Goal: Information Seeking & Learning: Find specific page/section

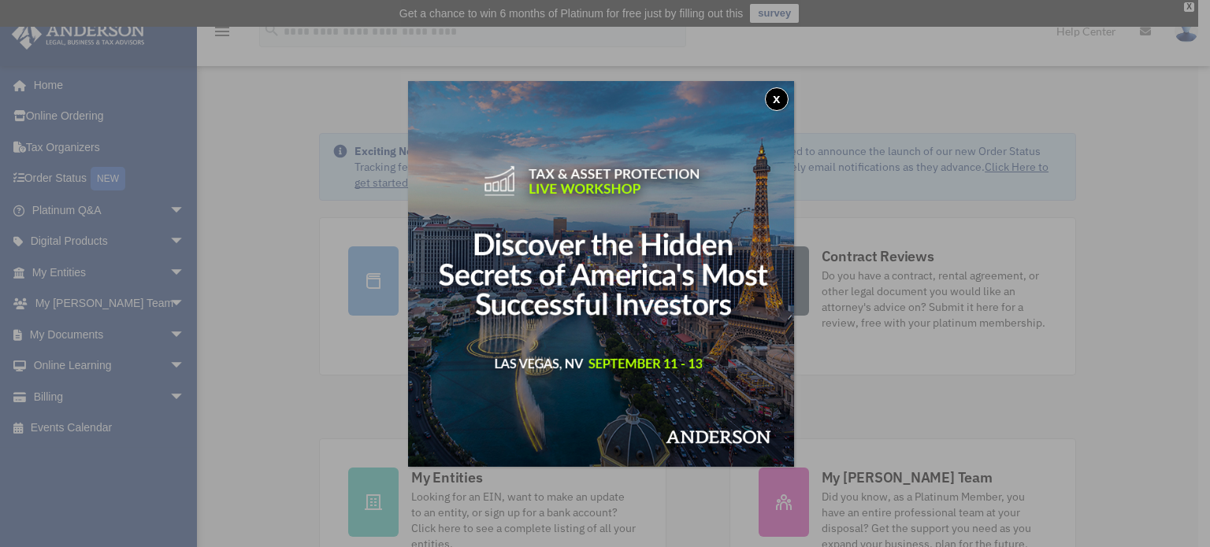
click at [777, 94] on button "x" at bounding box center [777, 99] width 24 height 24
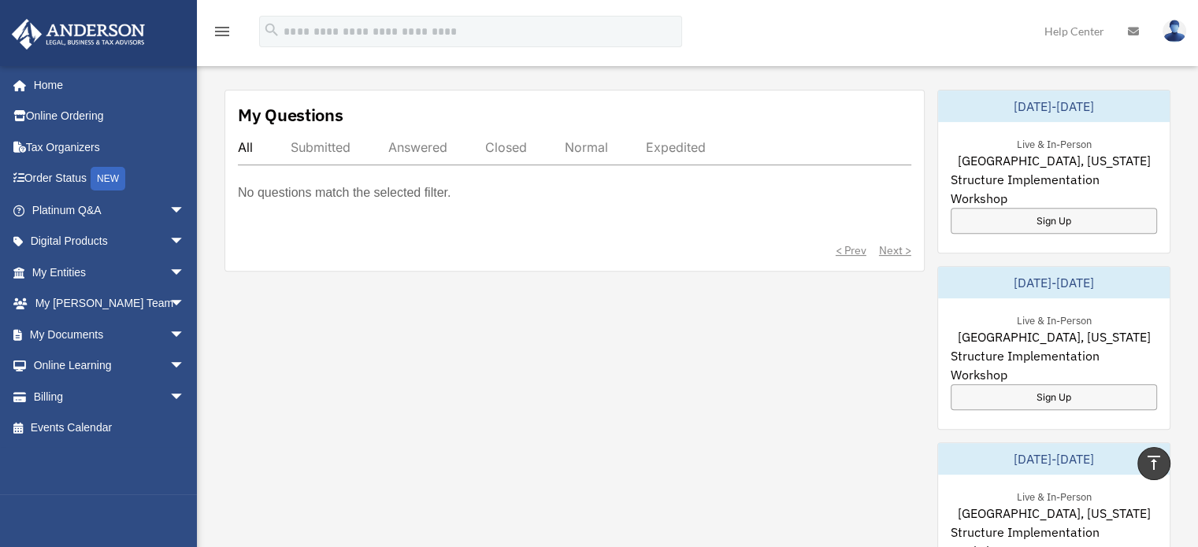
scroll to position [472, 0]
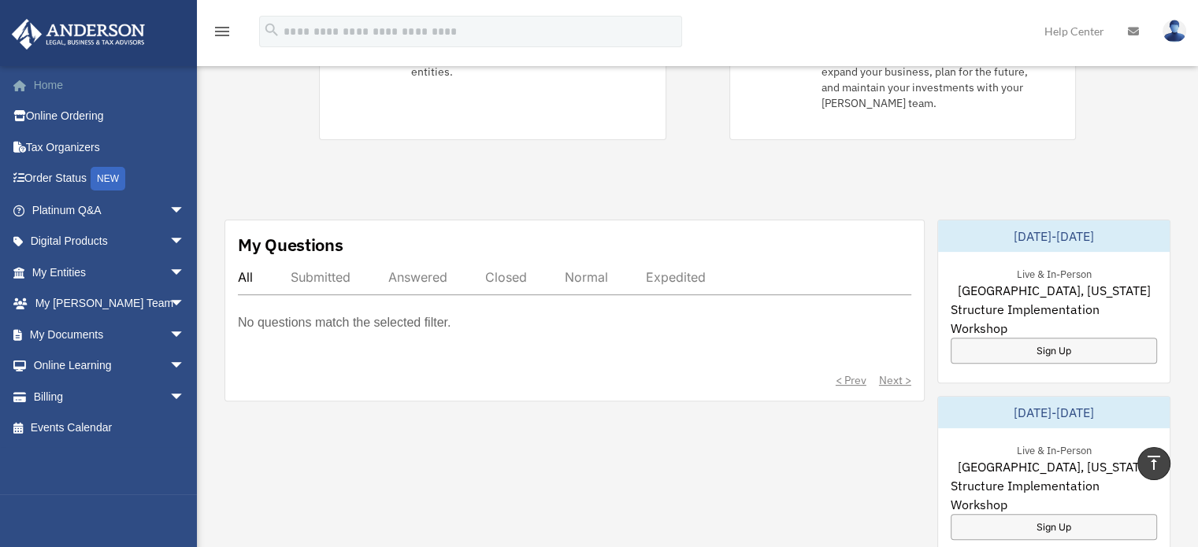
click at [73, 91] on link "Home" at bounding box center [110, 84] width 198 height 31
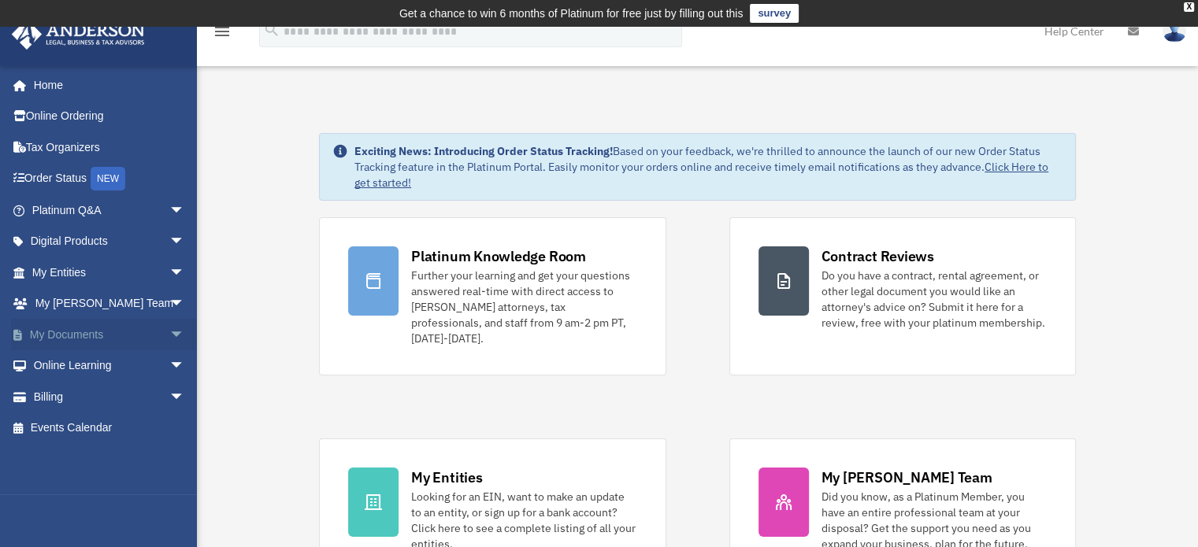
click at [66, 330] on link "My Documents arrow_drop_down" at bounding box center [110, 334] width 198 height 31
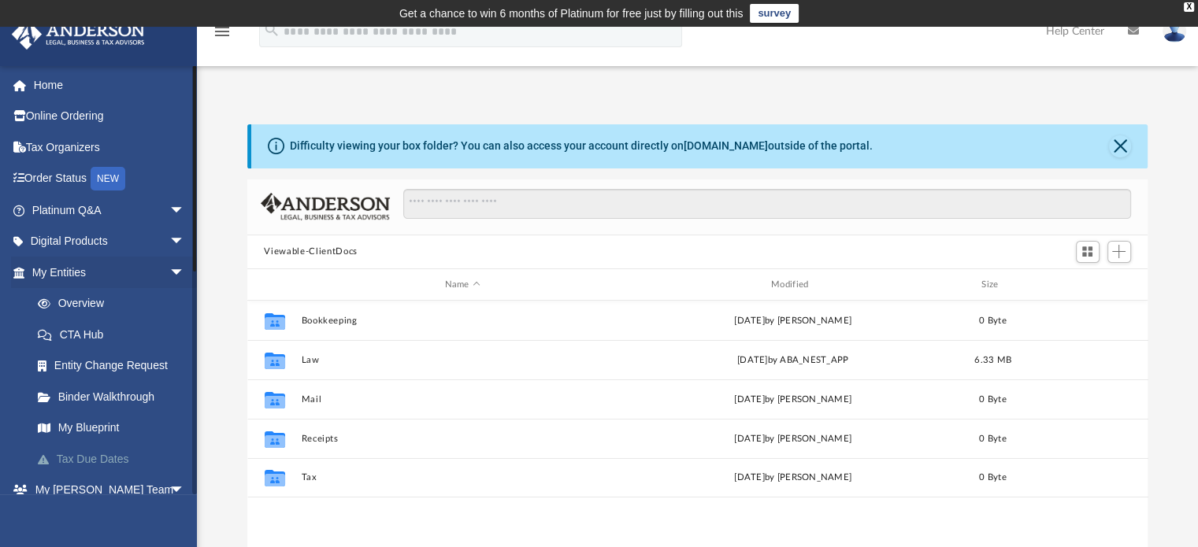
scroll to position [346, 888]
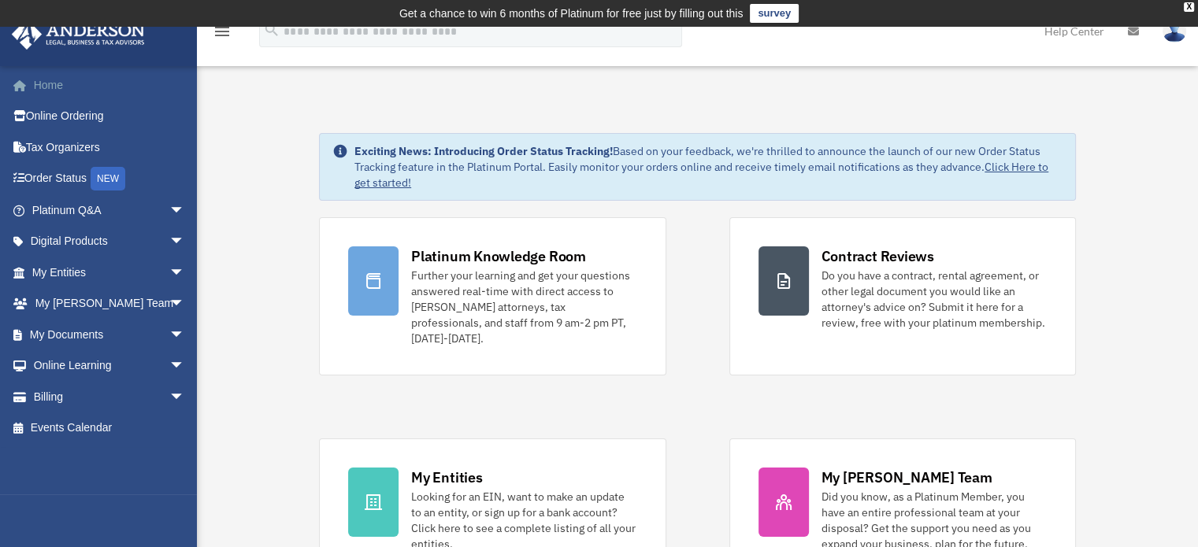
click at [58, 77] on link "Home" at bounding box center [110, 84] width 198 height 31
click at [83, 335] on link "My Documents arrow_drop_down" at bounding box center [110, 334] width 198 height 31
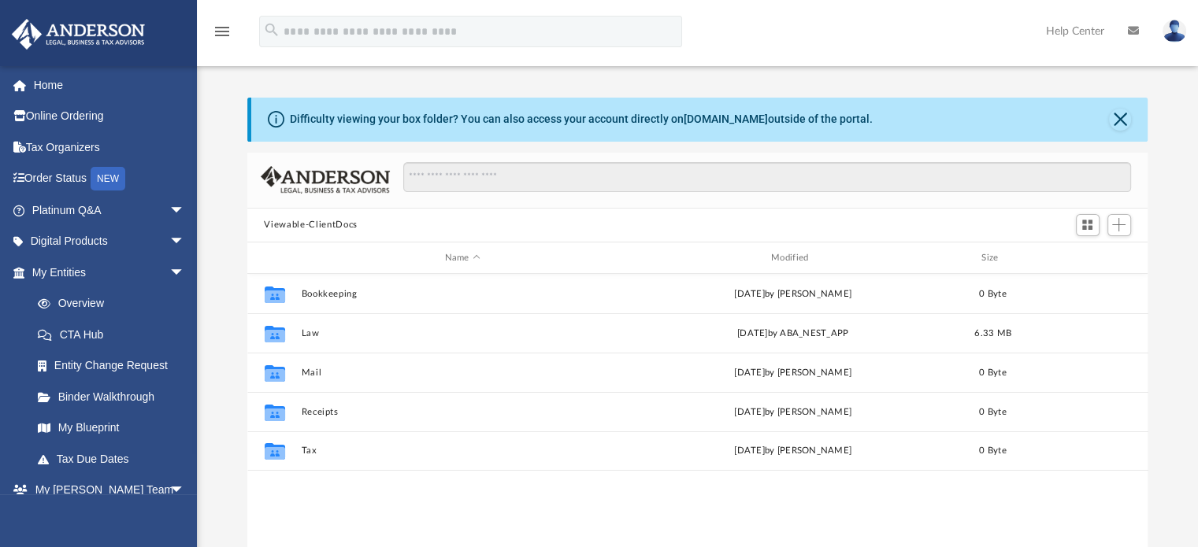
scroll to position [346, 888]
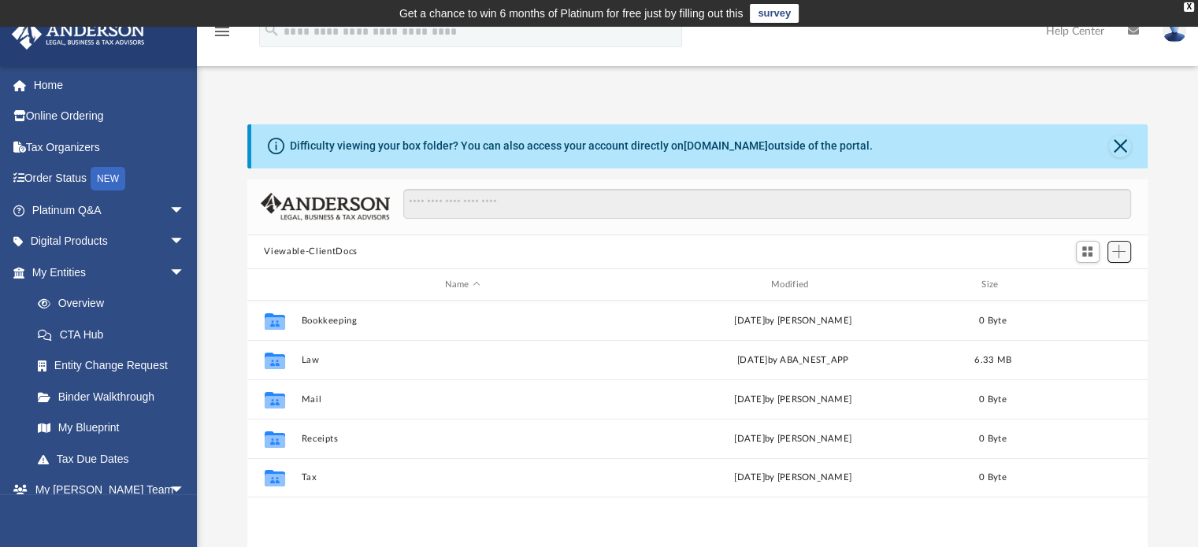
click at [1124, 248] on span "Add" at bounding box center [1118, 251] width 13 height 13
click at [1088, 245] on span "Switch to Grid View" at bounding box center [1086, 251] width 13 height 13
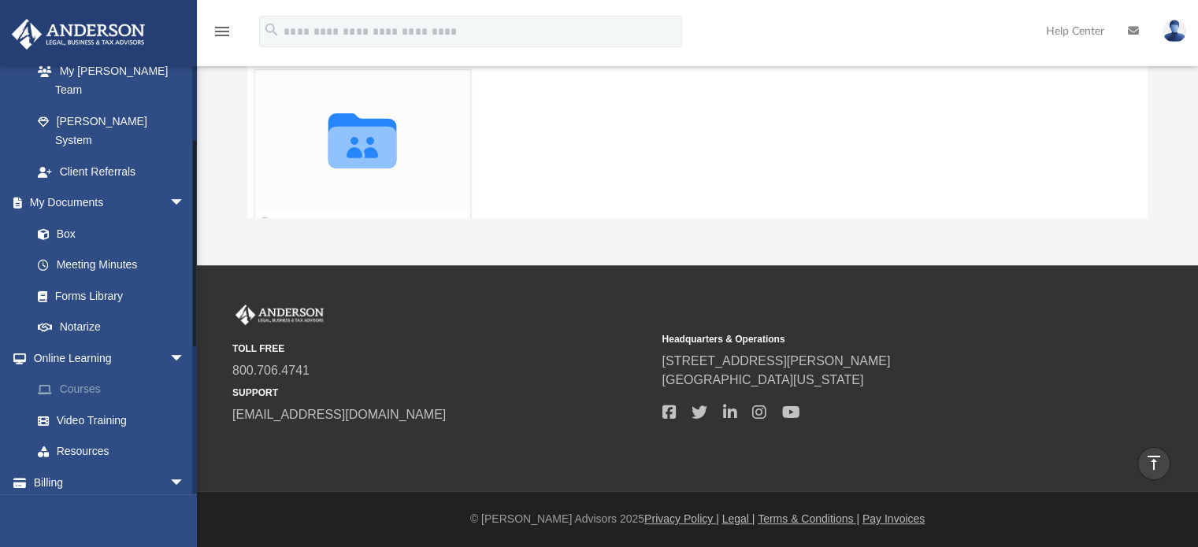
scroll to position [0, 0]
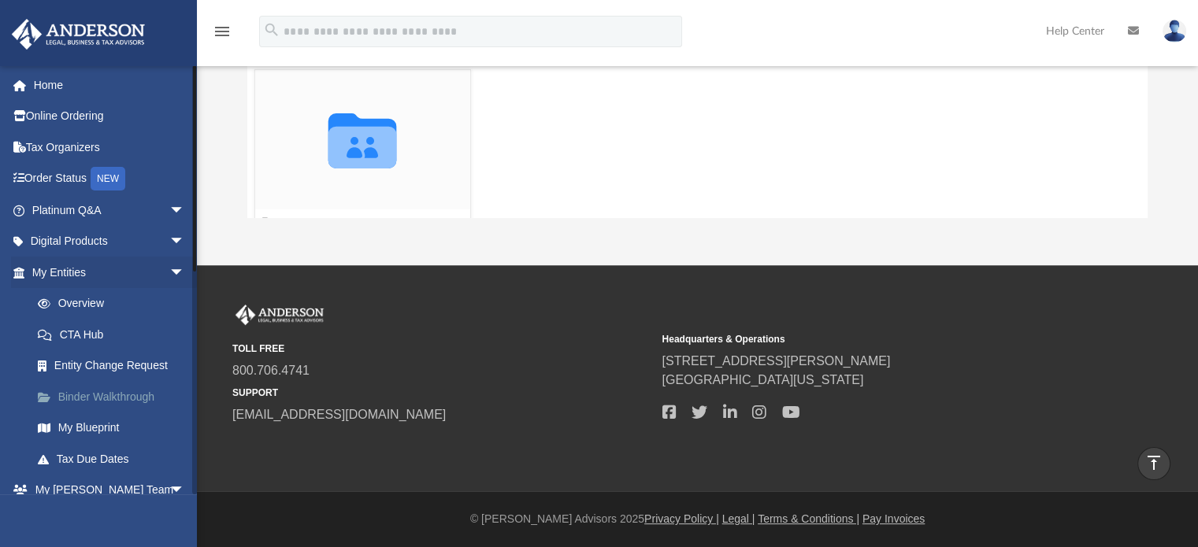
click at [138, 396] on link "Binder Walkthrough" at bounding box center [115, 396] width 187 height 31
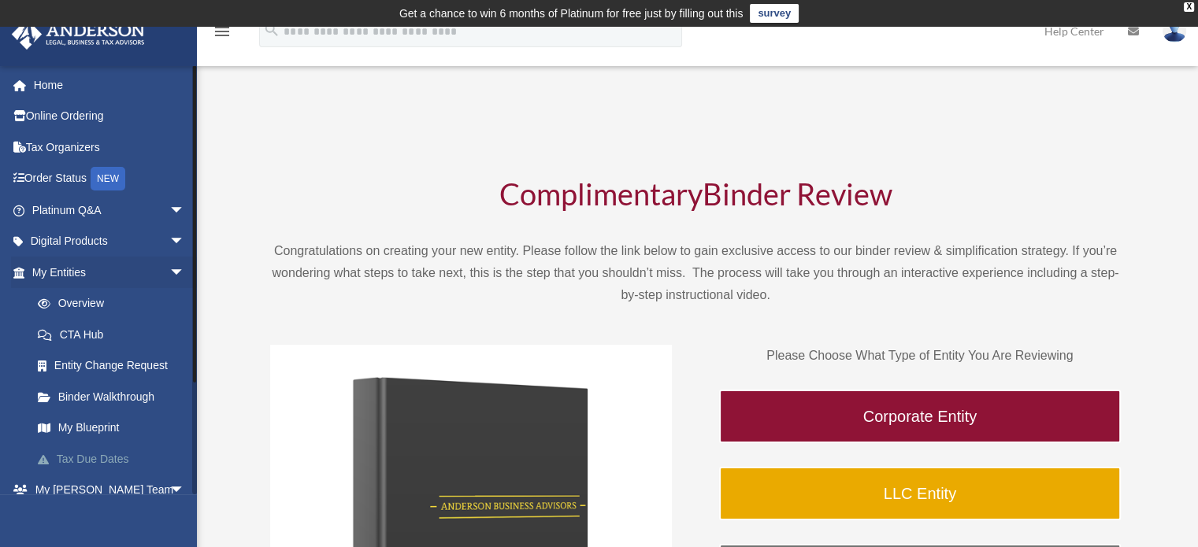
click at [95, 459] on link "Tax Due Dates" at bounding box center [115, 458] width 187 height 31
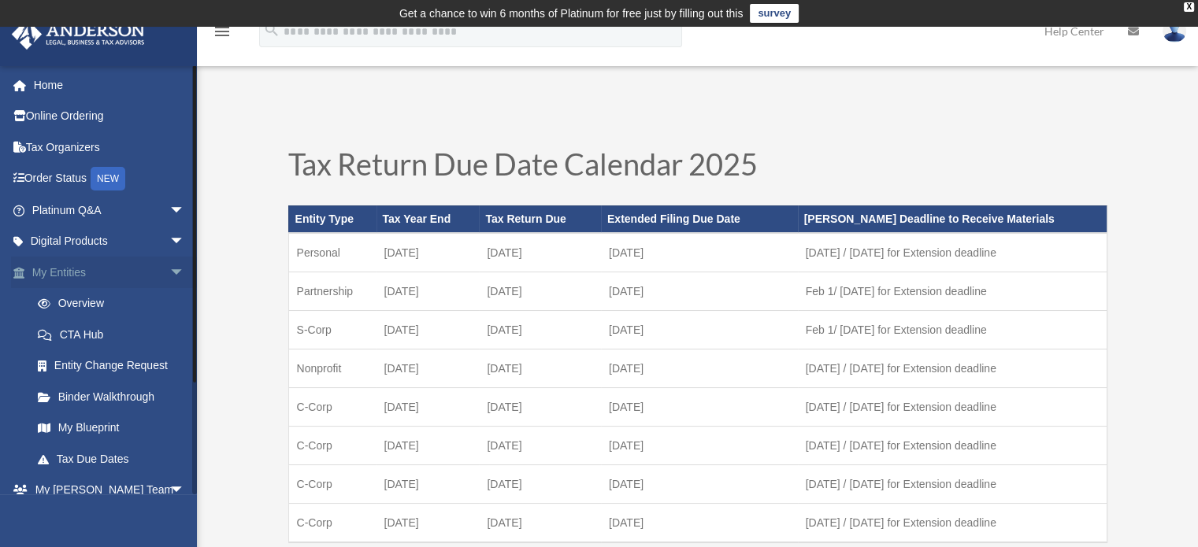
click at [169, 274] on span "arrow_drop_down" at bounding box center [184, 273] width 31 height 32
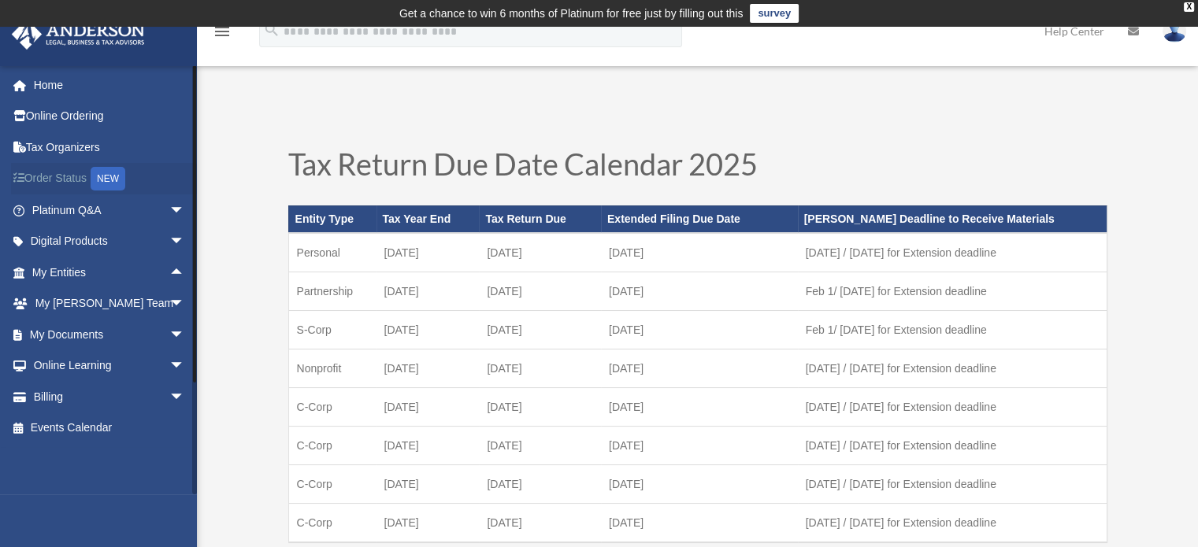
click at [76, 179] on link "Order Status NEW" at bounding box center [110, 179] width 198 height 32
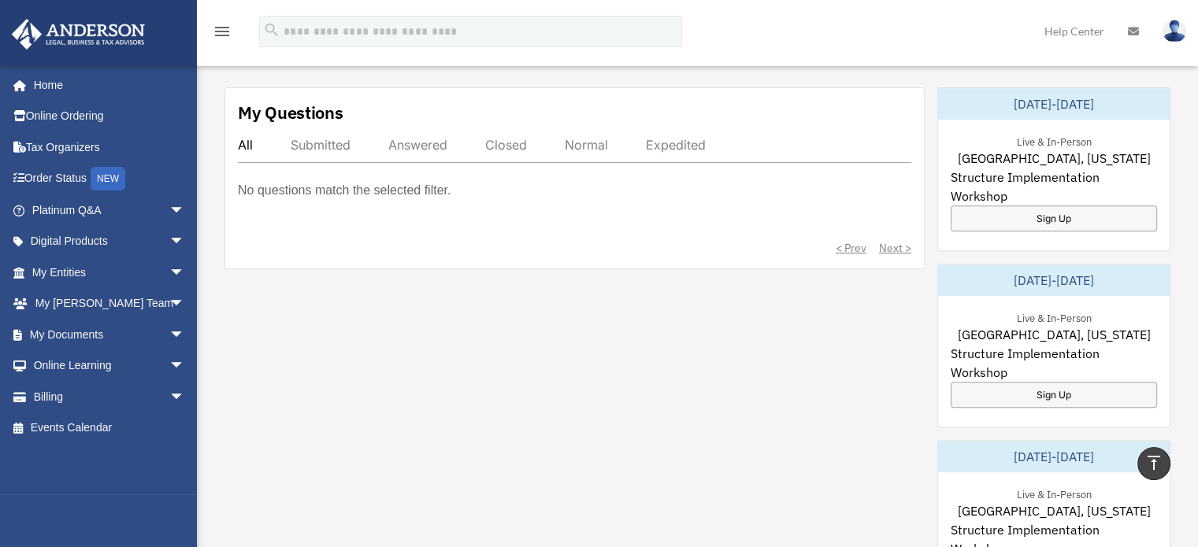
scroll to position [630, 0]
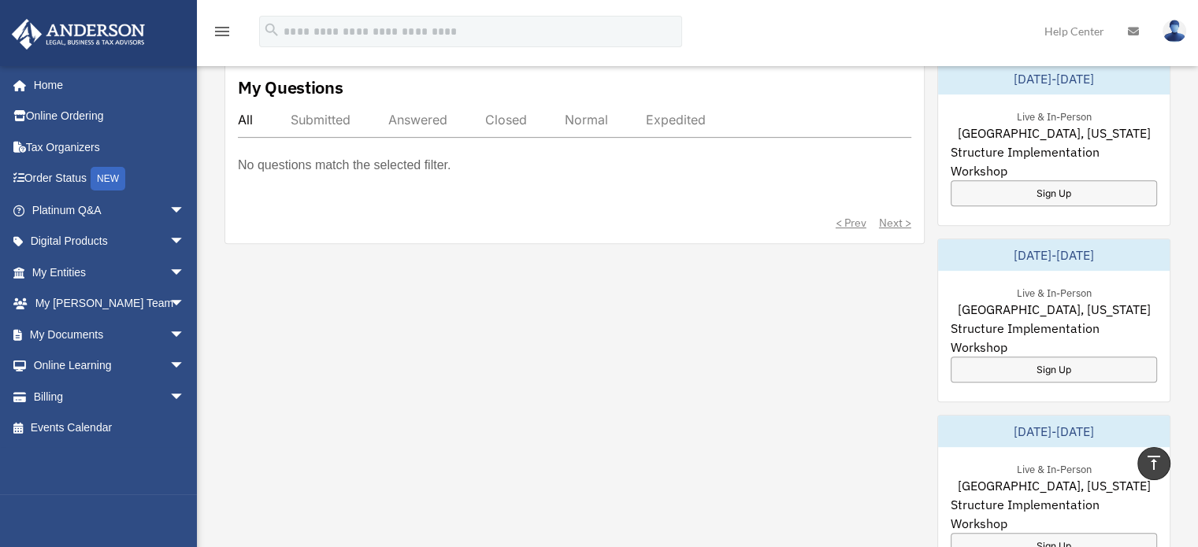
click at [856, 353] on div "My Questions All Submitted Answered Closed Normal Expedited No questions match …" at bounding box center [697, 506] width 946 height 889
click at [806, 417] on div "My Questions All Submitted Answered Closed Normal Expedited No questions match …" at bounding box center [697, 506] width 946 height 889
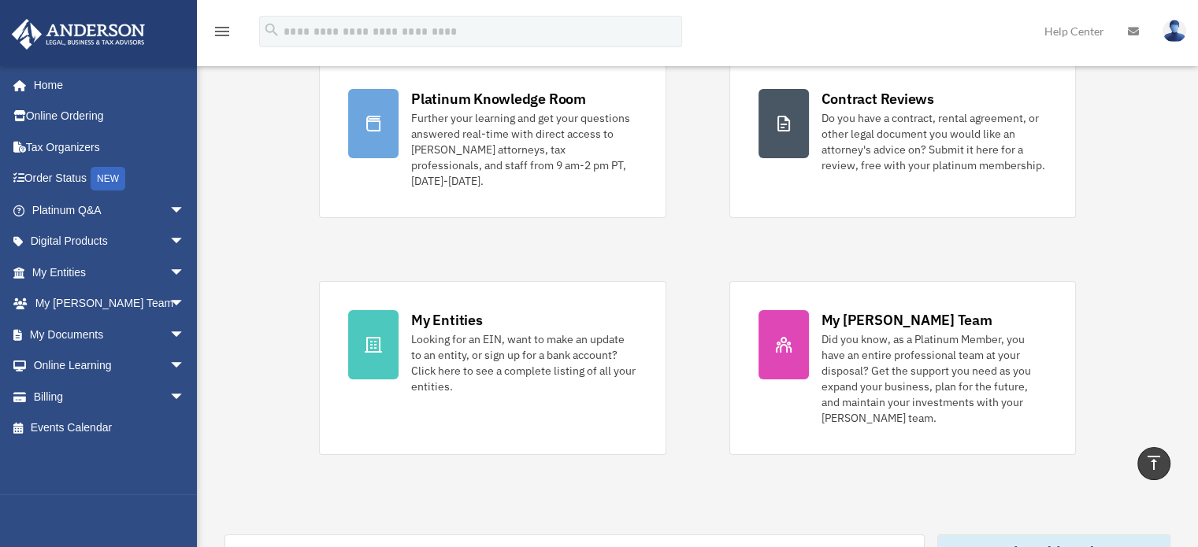
scroll to position [0, 0]
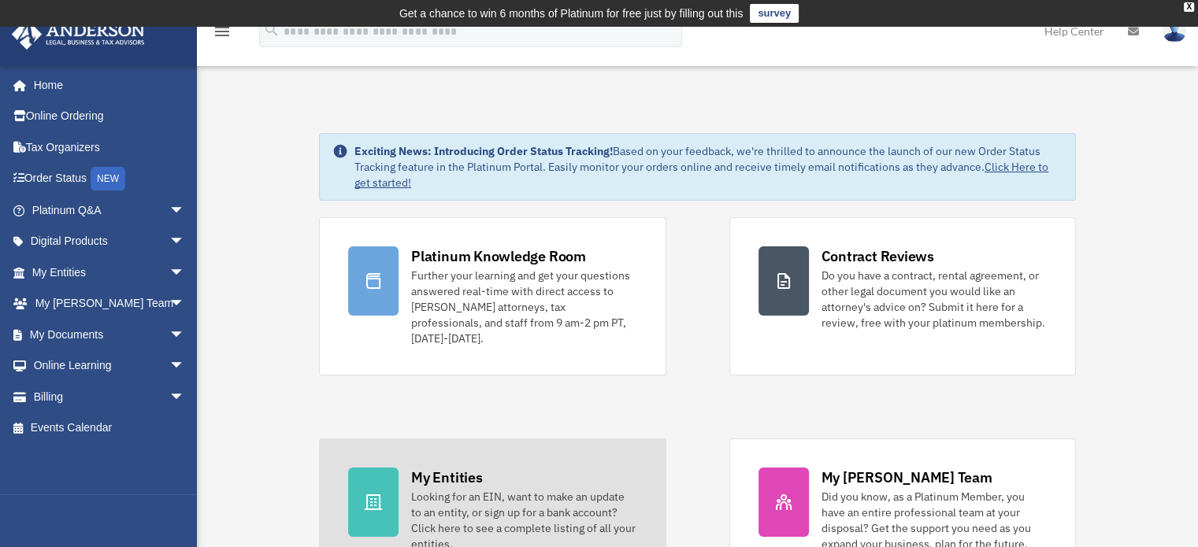
click at [549, 495] on div "Looking for an EIN, want to make an update to an entity, or sign up for a bank …" at bounding box center [523, 520] width 225 height 63
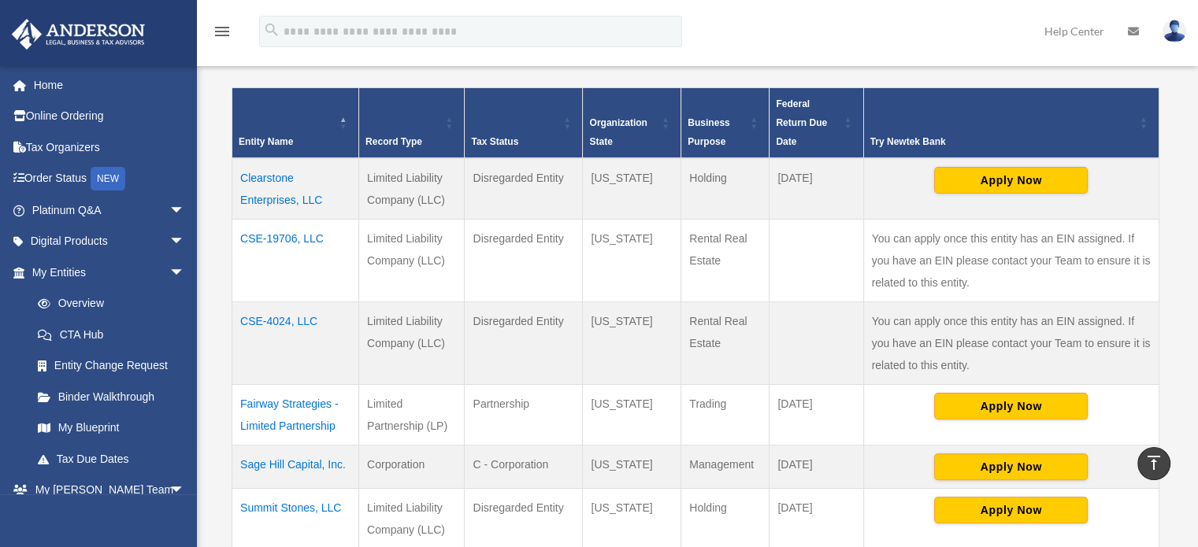
scroll to position [315, 0]
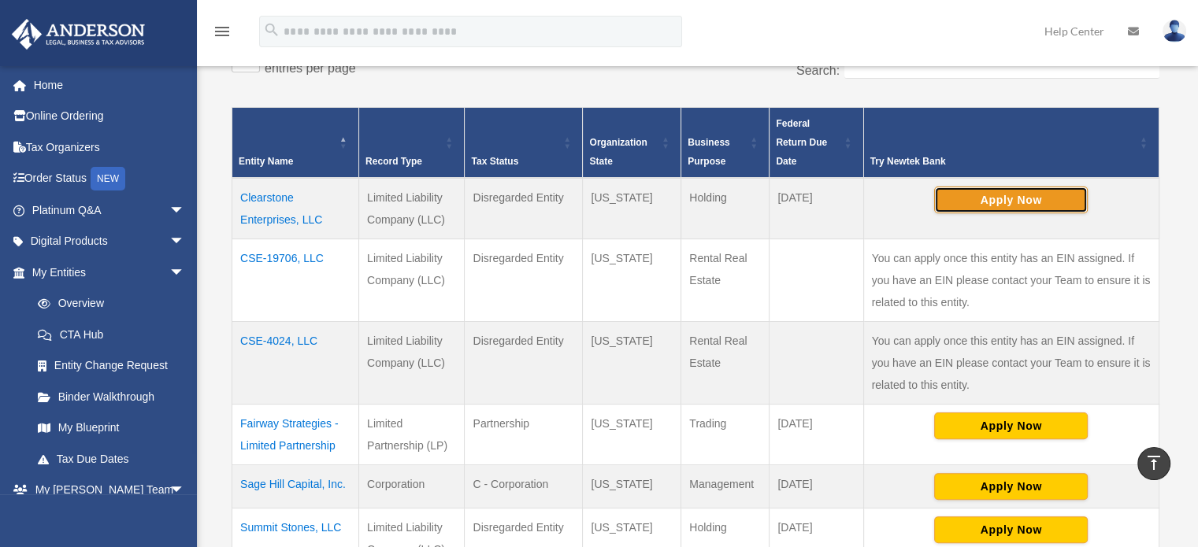
click at [1018, 202] on button "Apply Now" at bounding box center [1011, 200] width 154 height 27
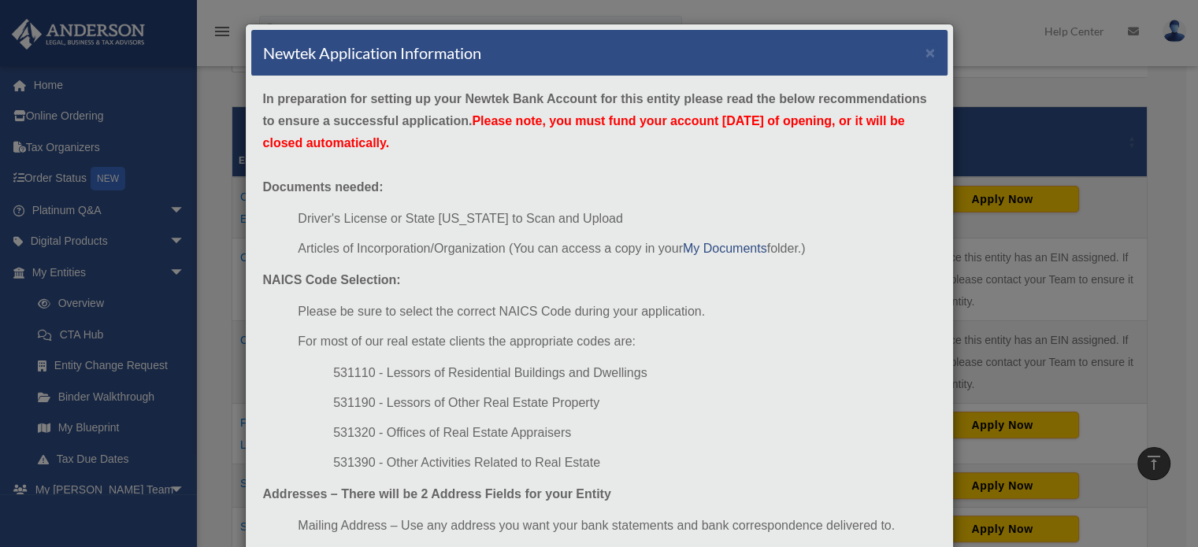
scroll to position [157, 0]
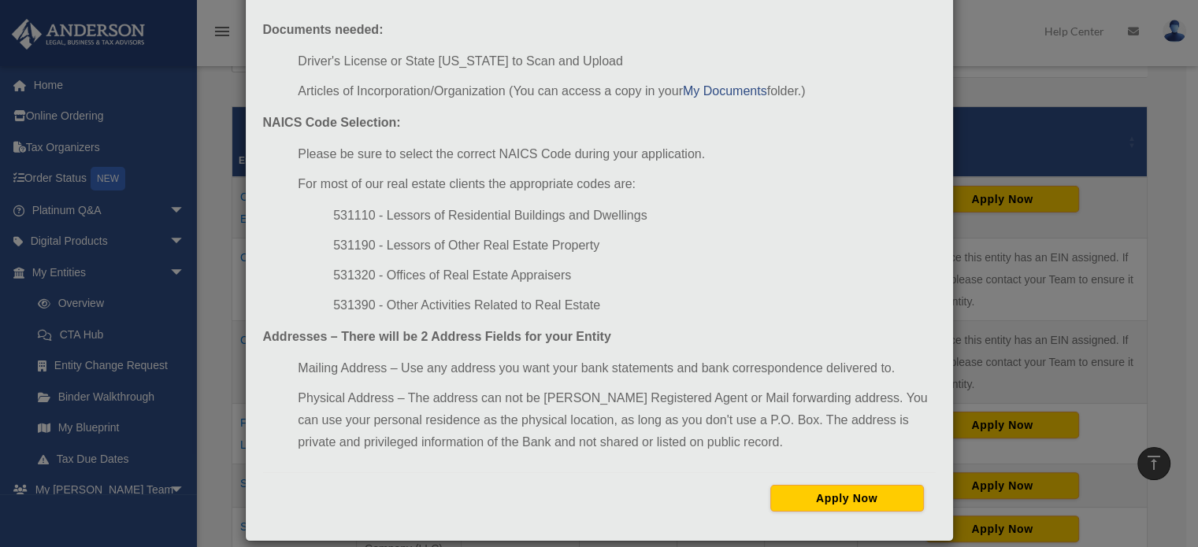
click at [1110, 106] on div "Newtek Application Information × In preparation for setting up your Newtek Bank…" at bounding box center [599, 273] width 1198 height 547
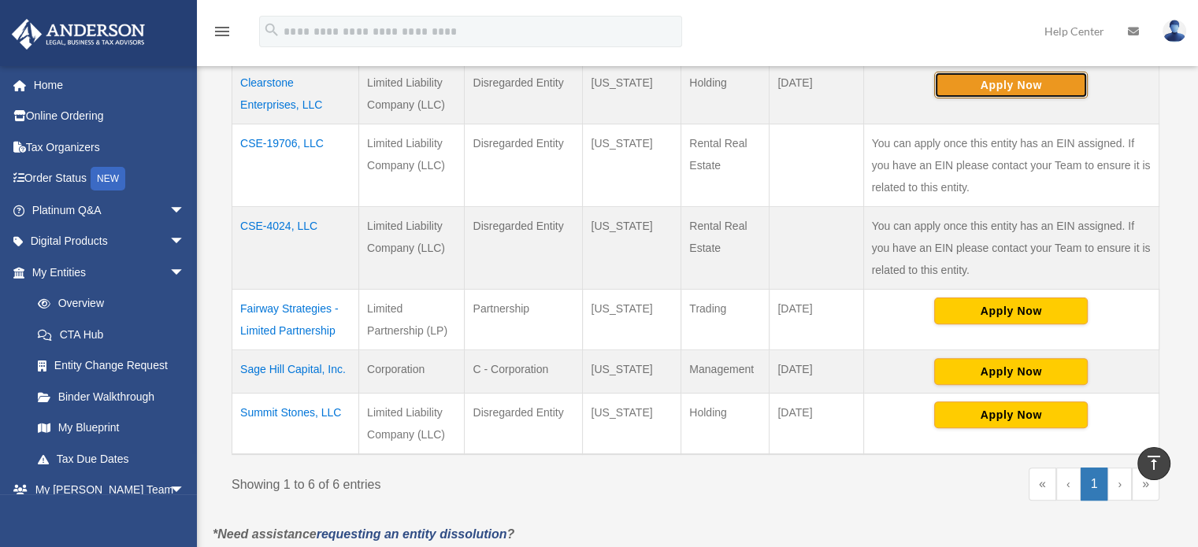
scroll to position [472, 0]
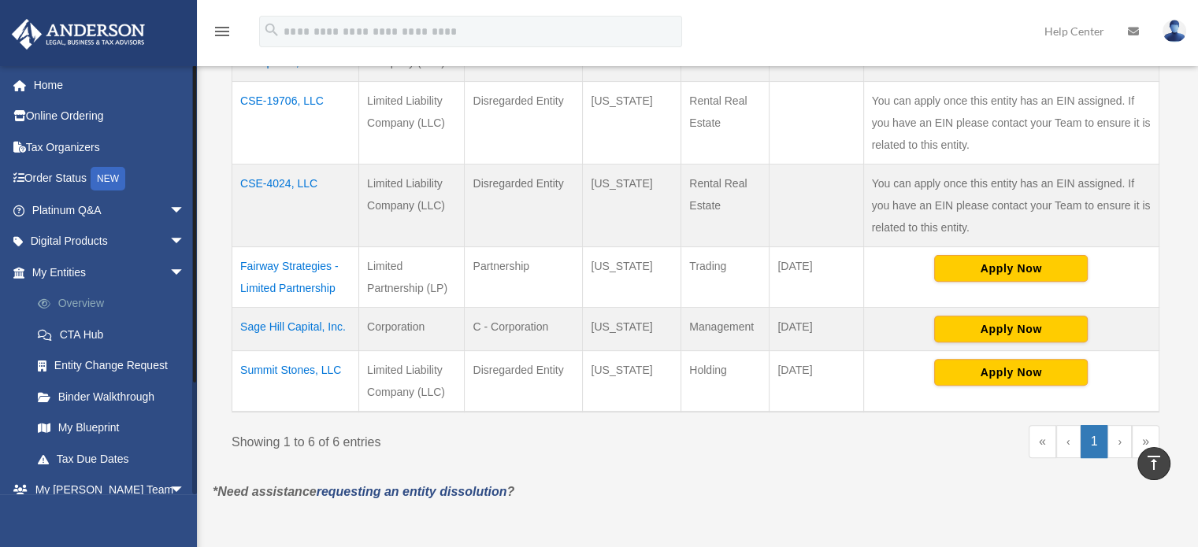
click at [91, 307] on link "Overview" at bounding box center [115, 303] width 187 height 31
click at [99, 332] on link "CTA Hub" at bounding box center [115, 334] width 187 height 31
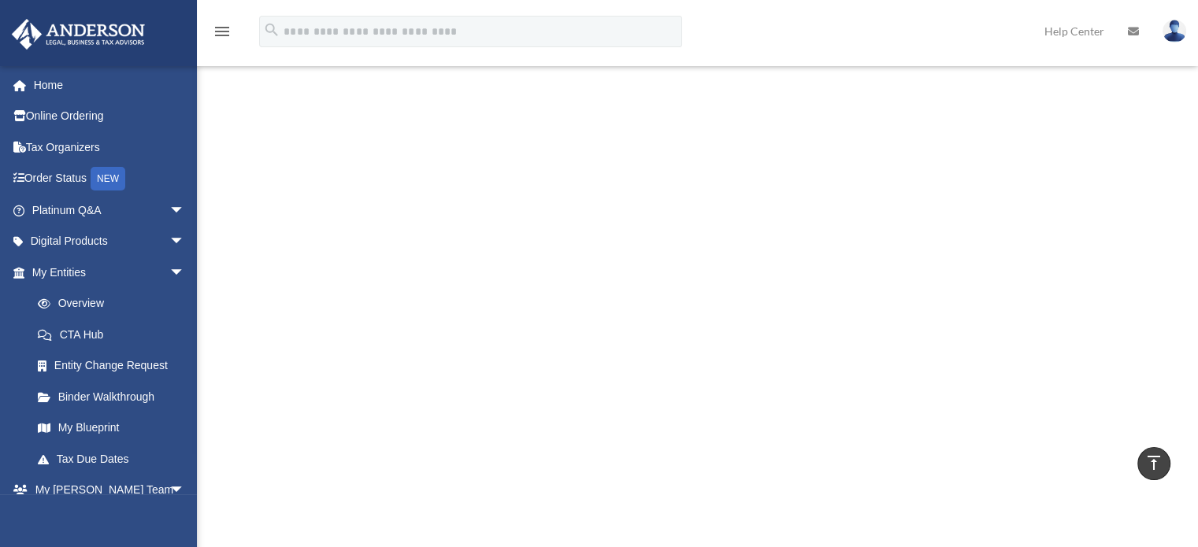
scroll to position [630, 0]
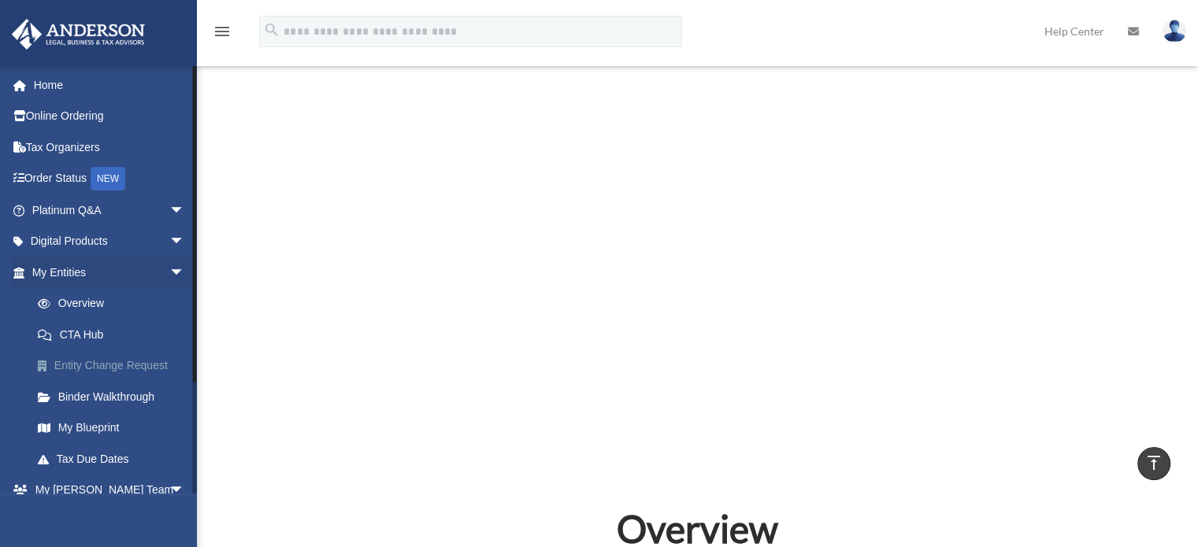
click at [103, 365] on link "Entity Change Request" at bounding box center [115, 365] width 187 height 31
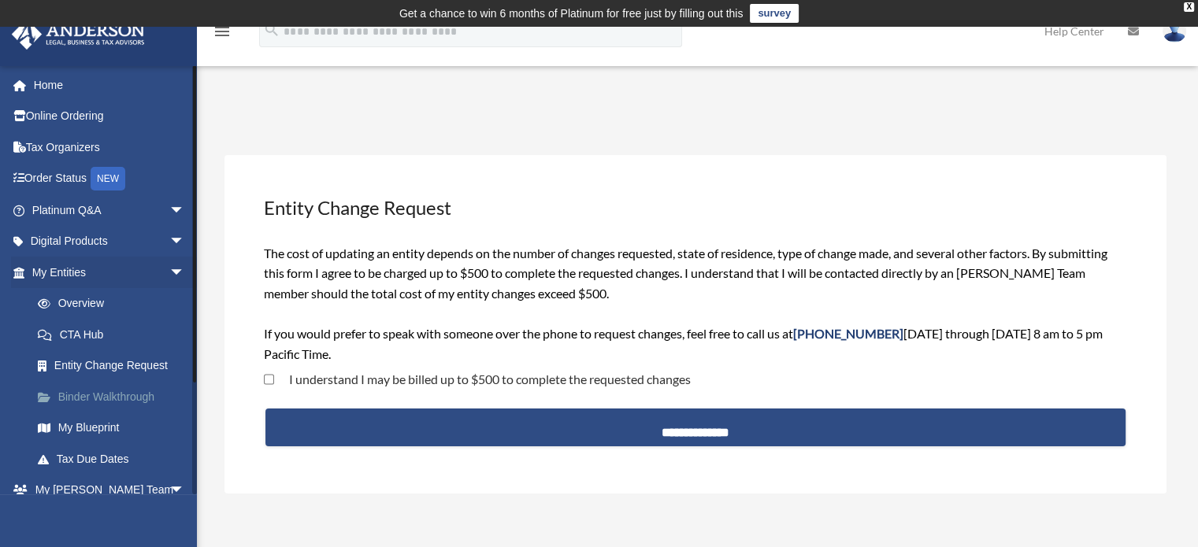
click at [119, 396] on link "Binder Walkthrough" at bounding box center [115, 396] width 187 height 31
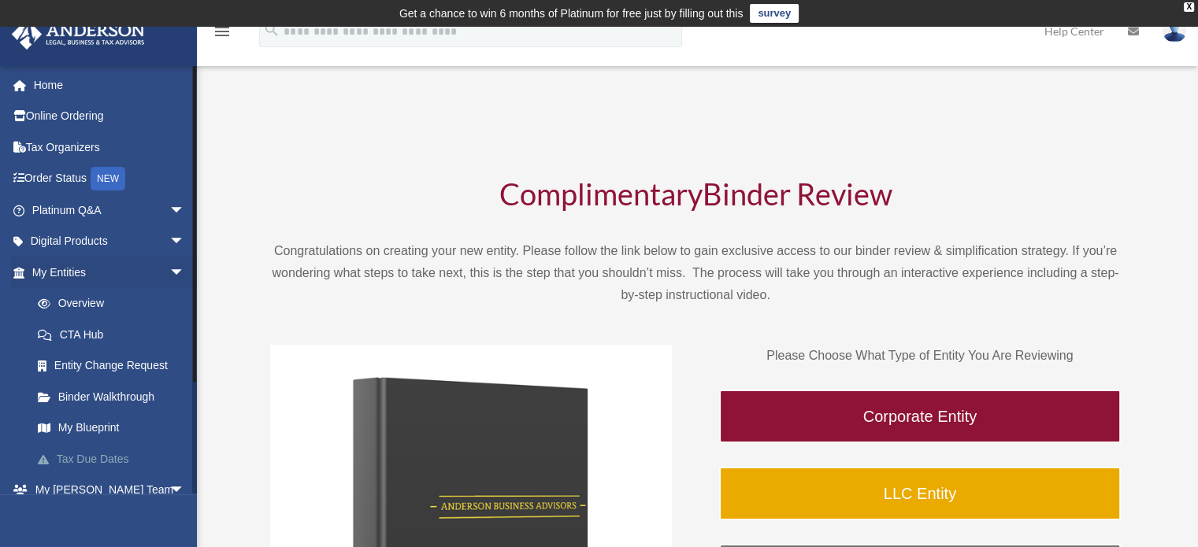
click at [123, 462] on link "Tax Due Dates" at bounding box center [115, 458] width 187 height 31
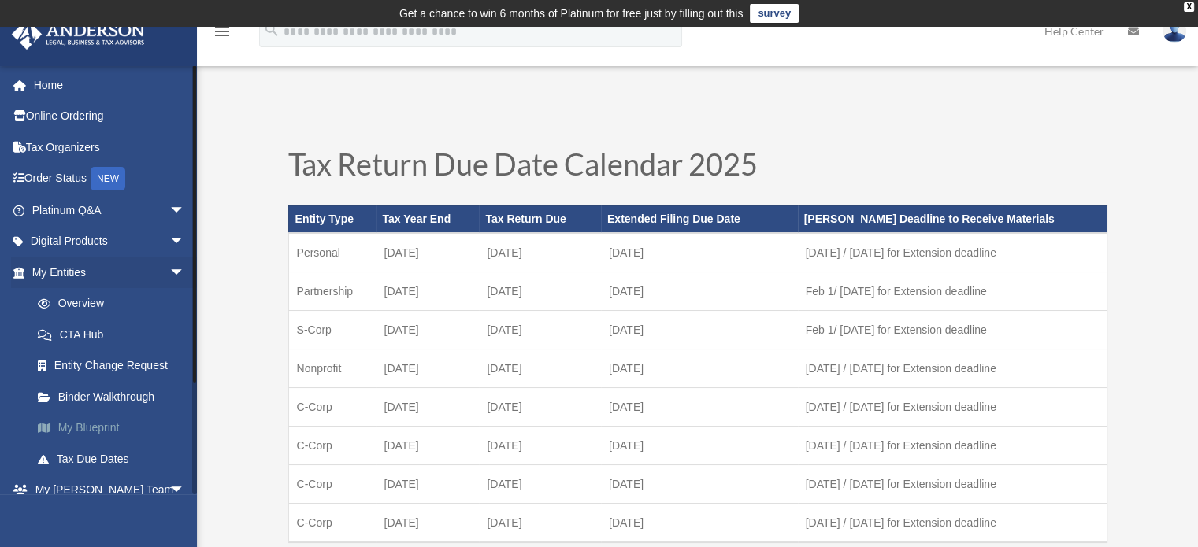
click at [129, 435] on link "My Blueprint" at bounding box center [115, 428] width 187 height 31
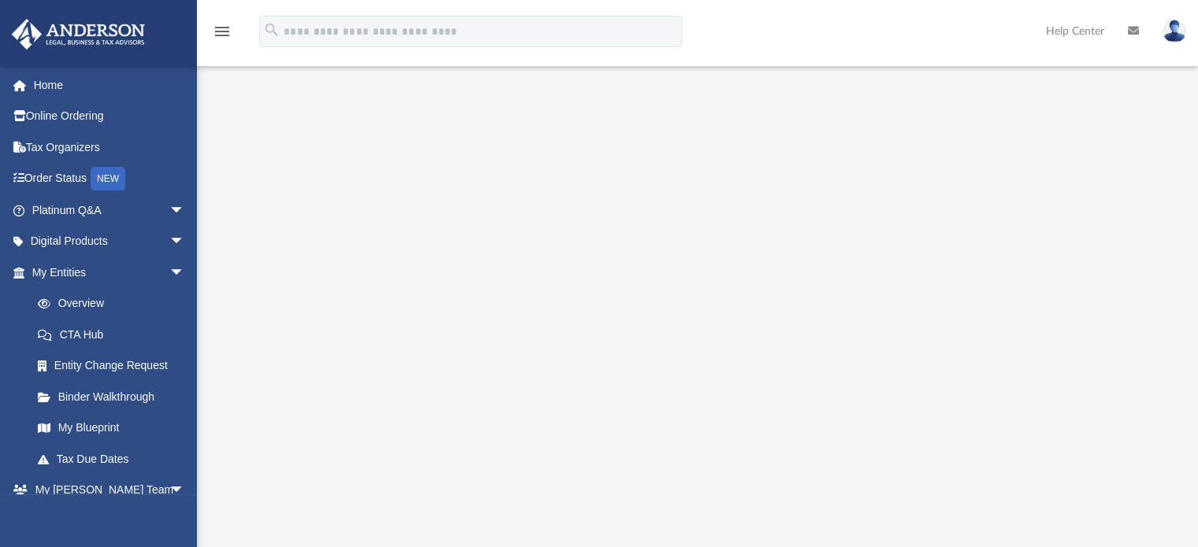
scroll to position [157, 0]
